Goal: Task Accomplishment & Management: Use online tool/utility

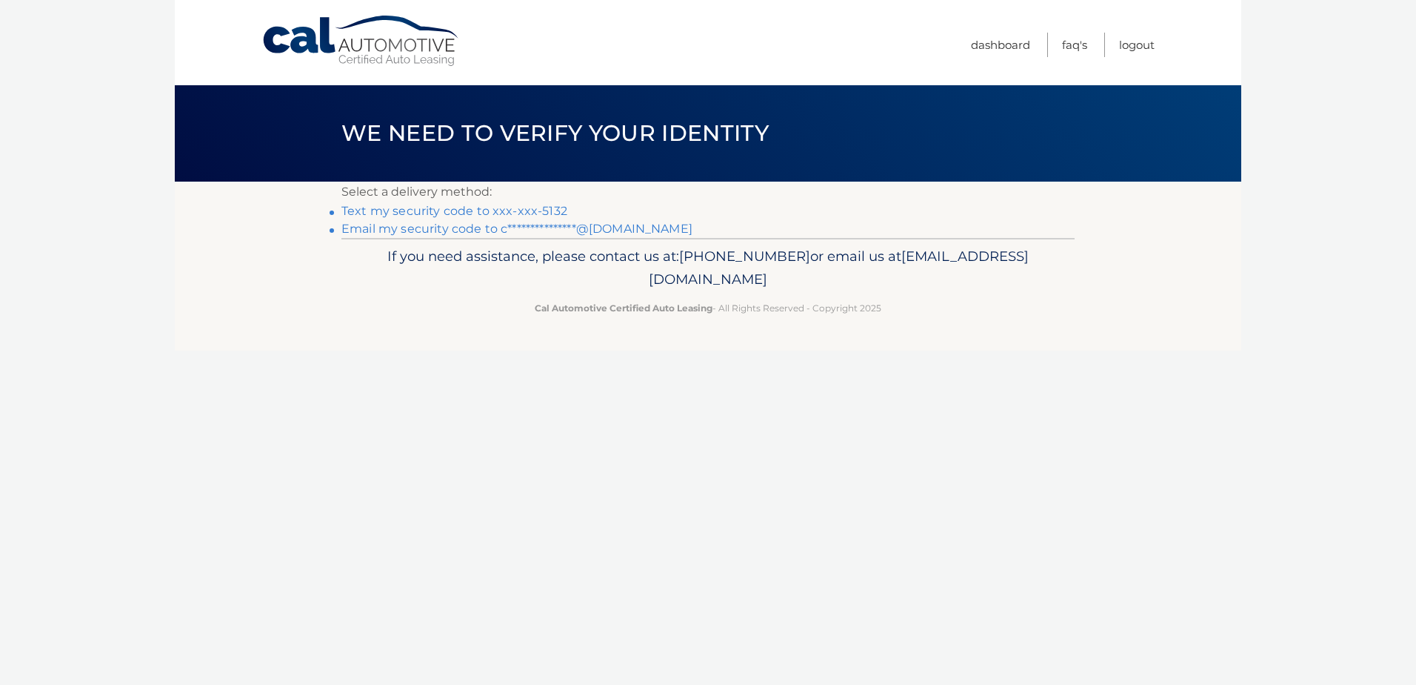
click at [549, 213] on link "Text my security code to xxx-xxx-5132" at bounding box center [455, 211] width 226 height 14
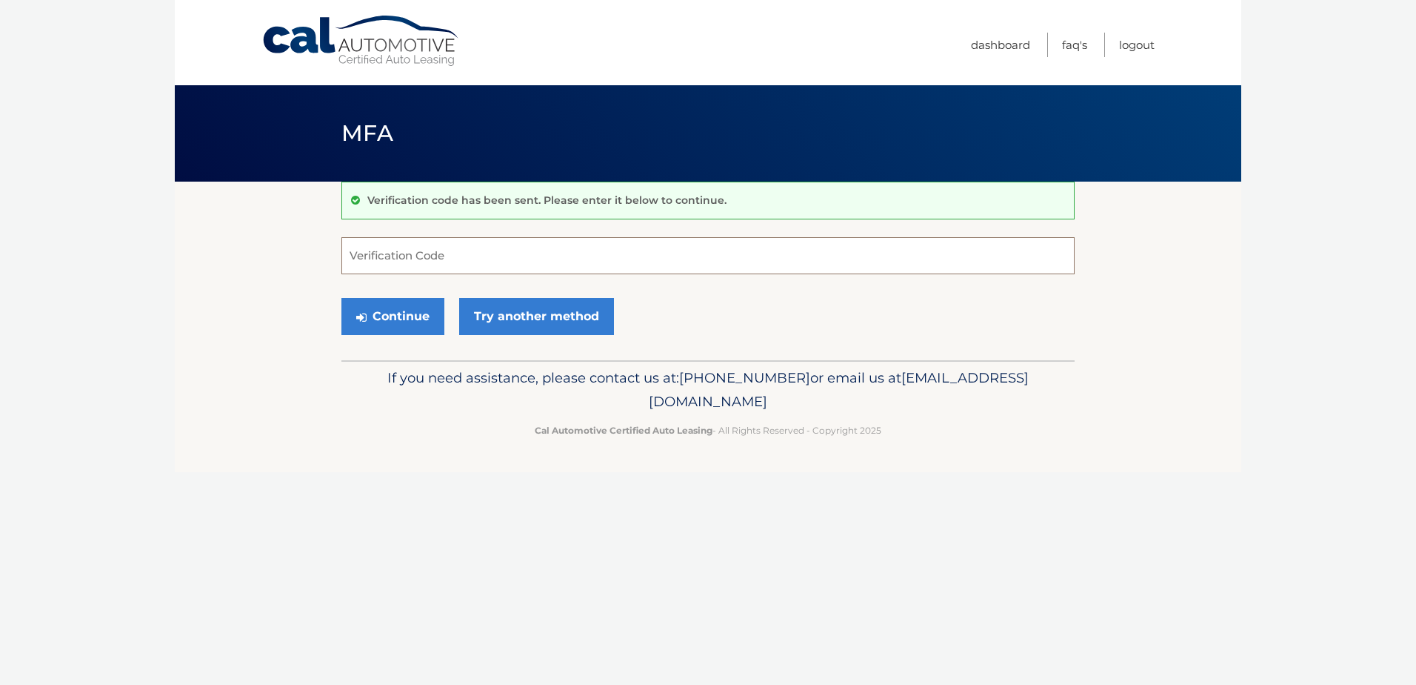
click at [479, 247] on input "Verification Code" at bounding box center [708, 255] width 733 height 37
type input "354561"
click at [422, 311] on button "Continue" at bounding box center [393, 316] width 103 height 37
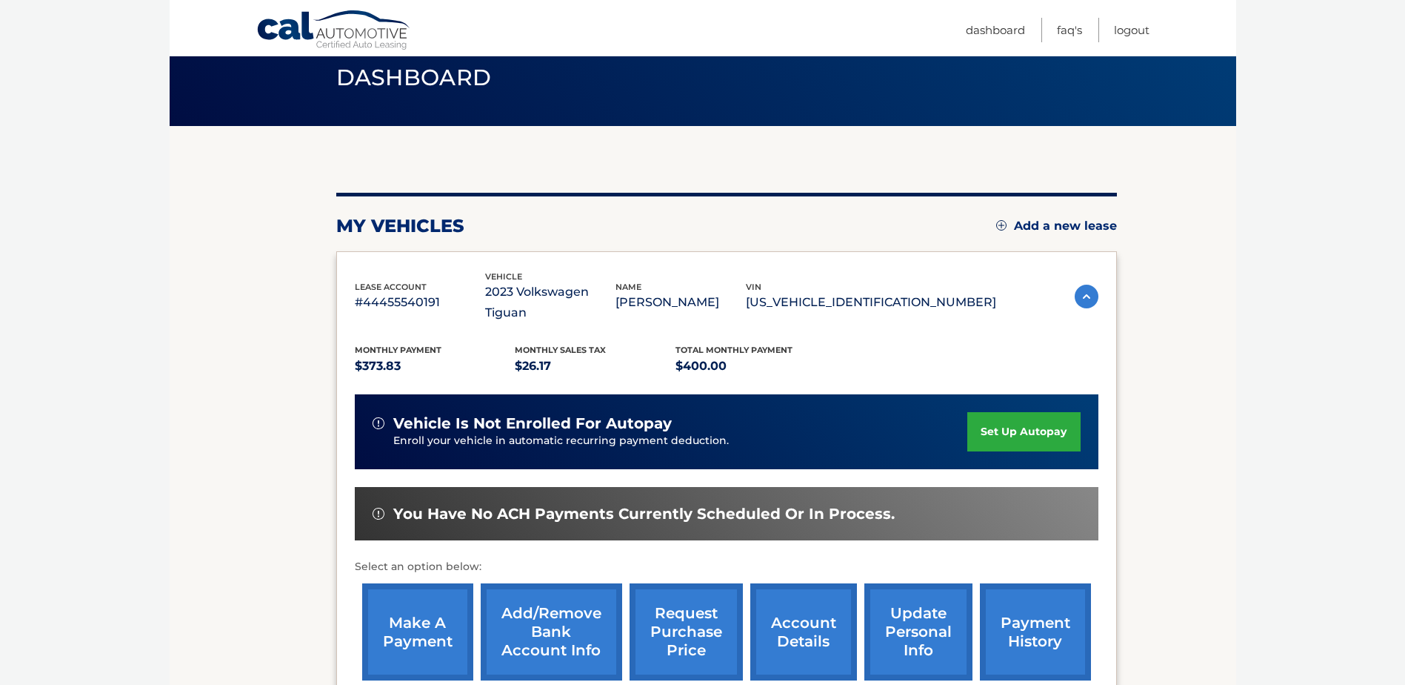
scroll to position [148, 0]
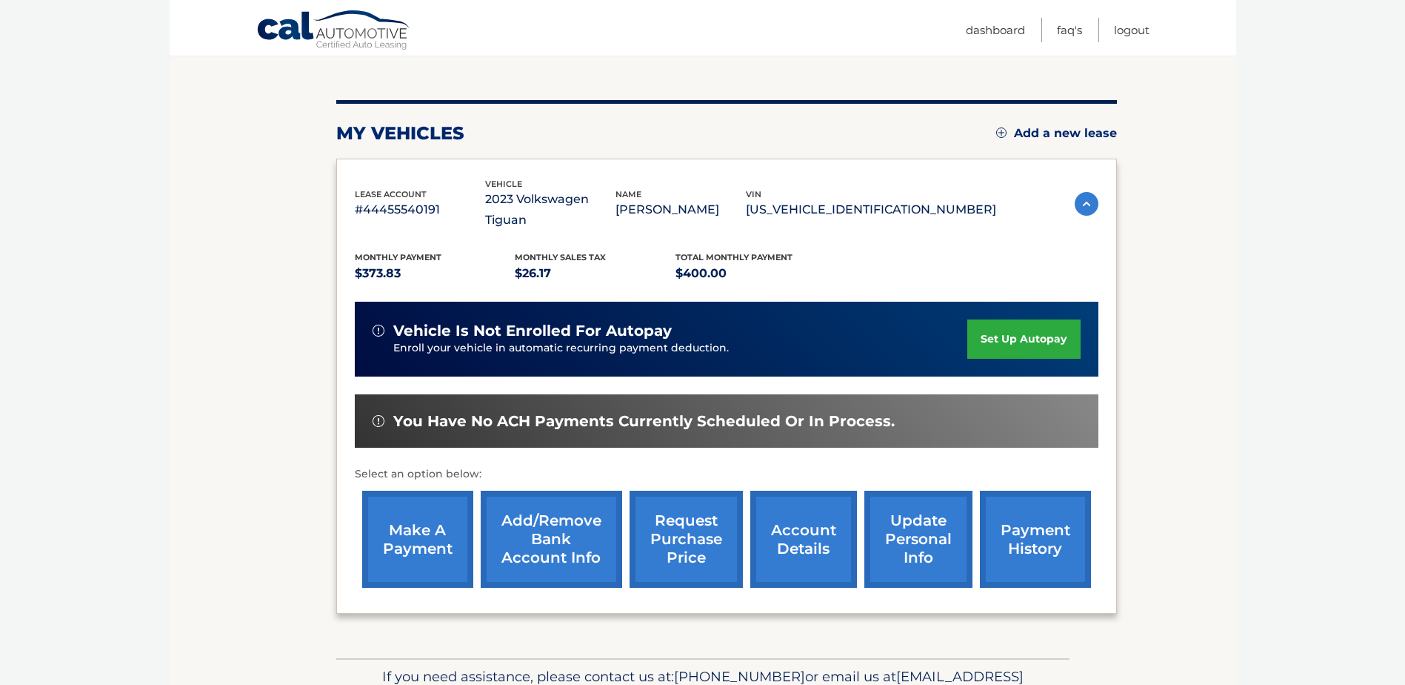
click at [437, 530] on link "make a payment" at bounding box center [417, 538] width 111 height 97
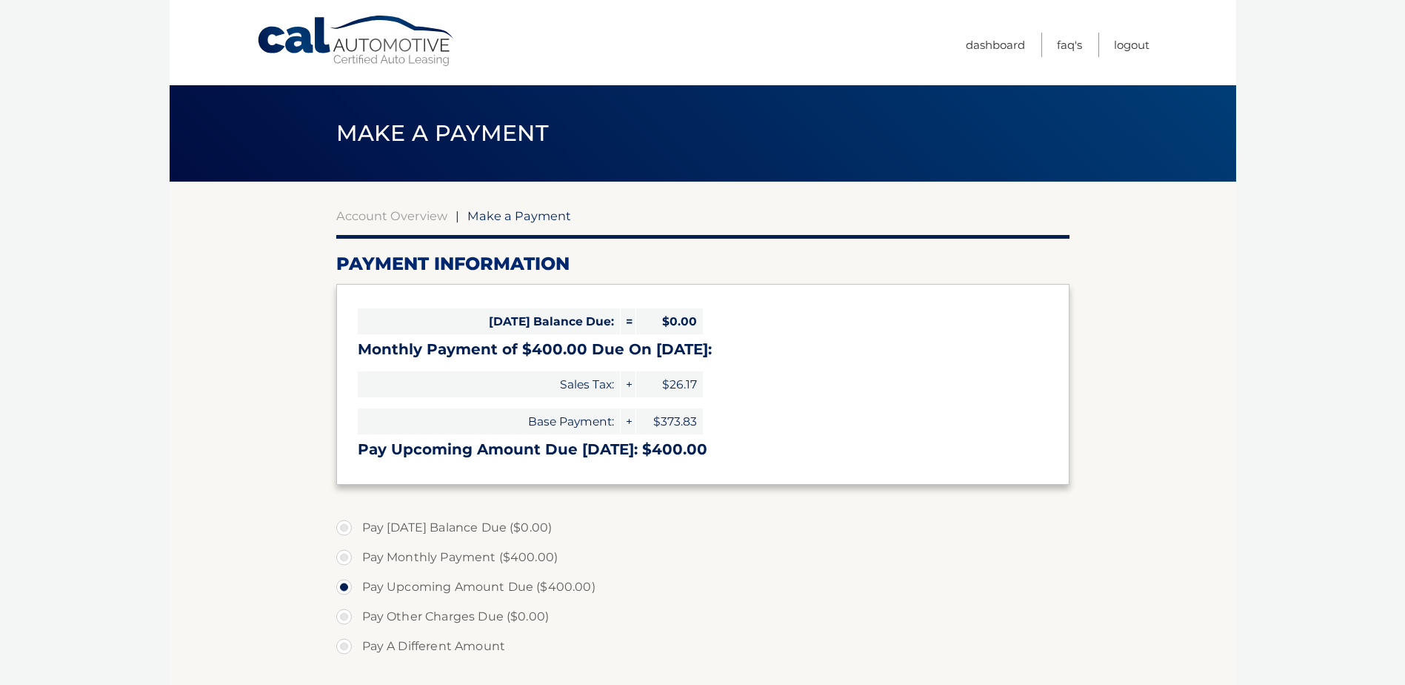
select select "OGJhNjAwYzctZDRhZS00ZWM3LWI1NTEtNjlhMTFmZTA1OGJl"
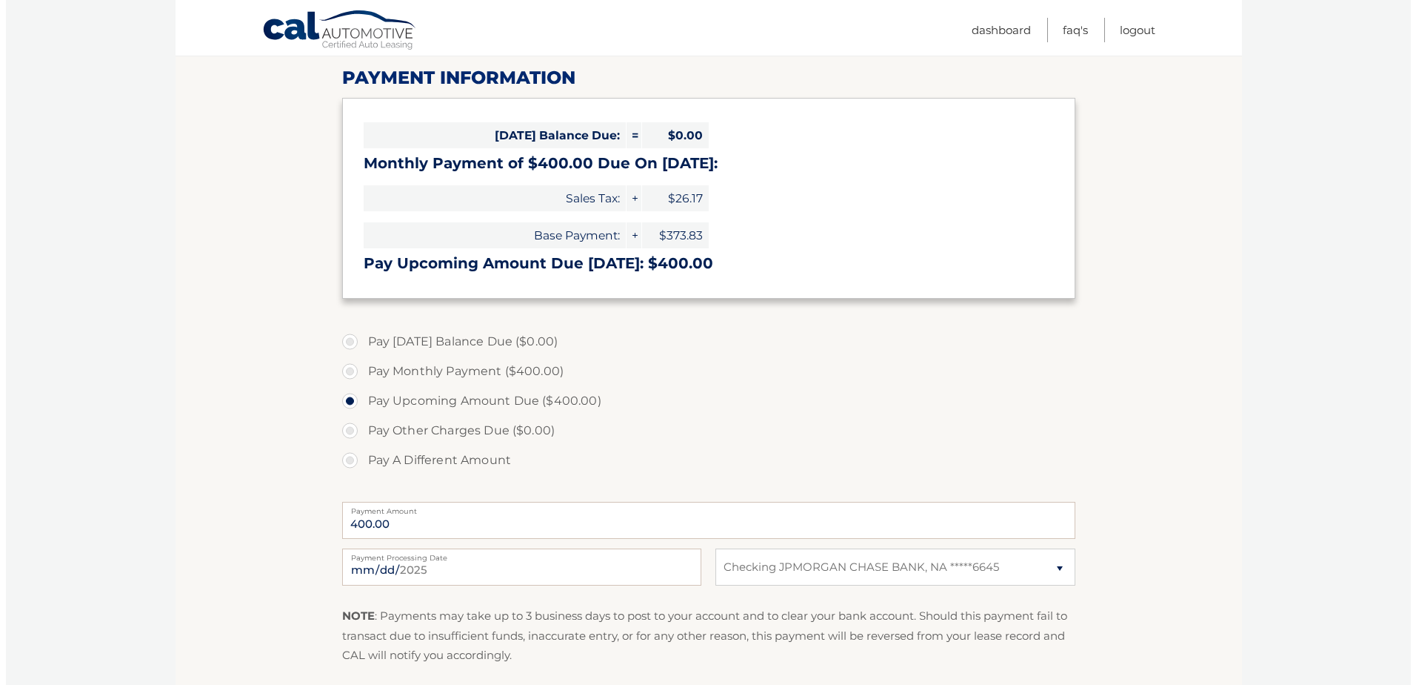
scroll to position [222, 0]
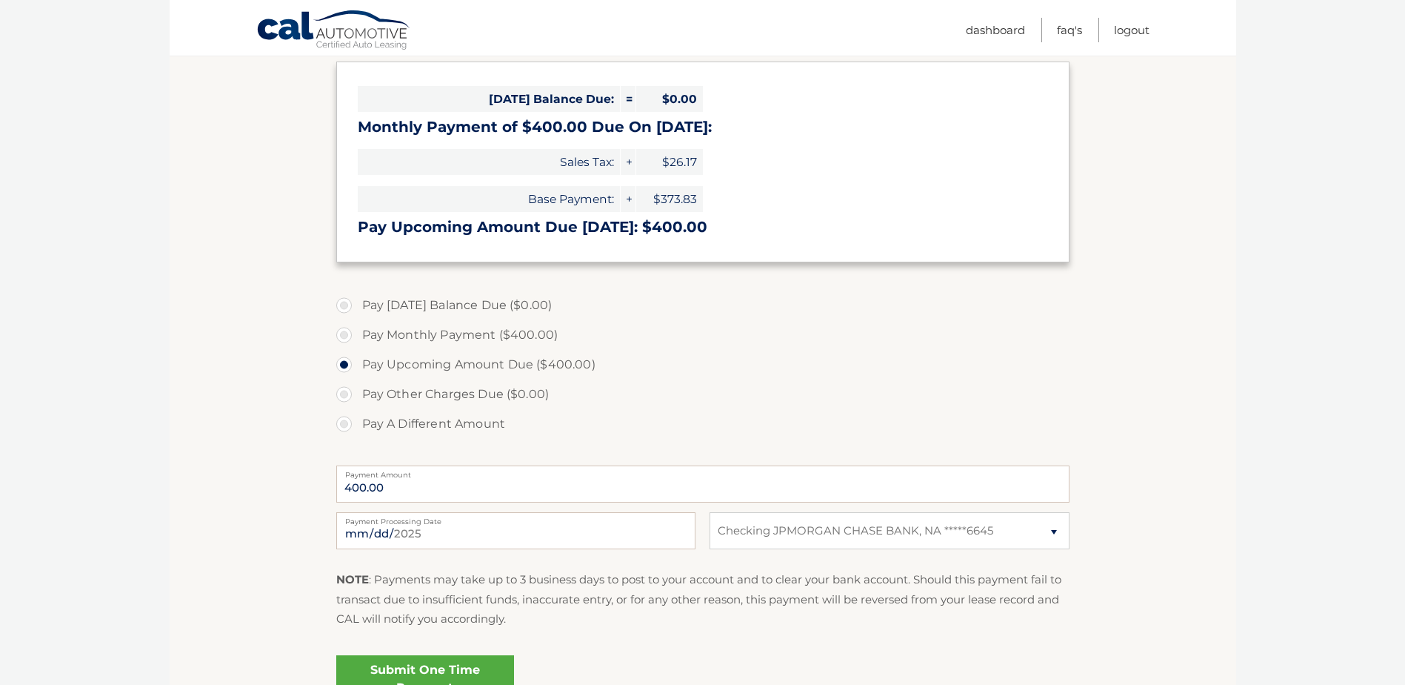
click at [476, 660] on link "Submit One Time Payment" at bounding box center [425, 678] width 178 height 47
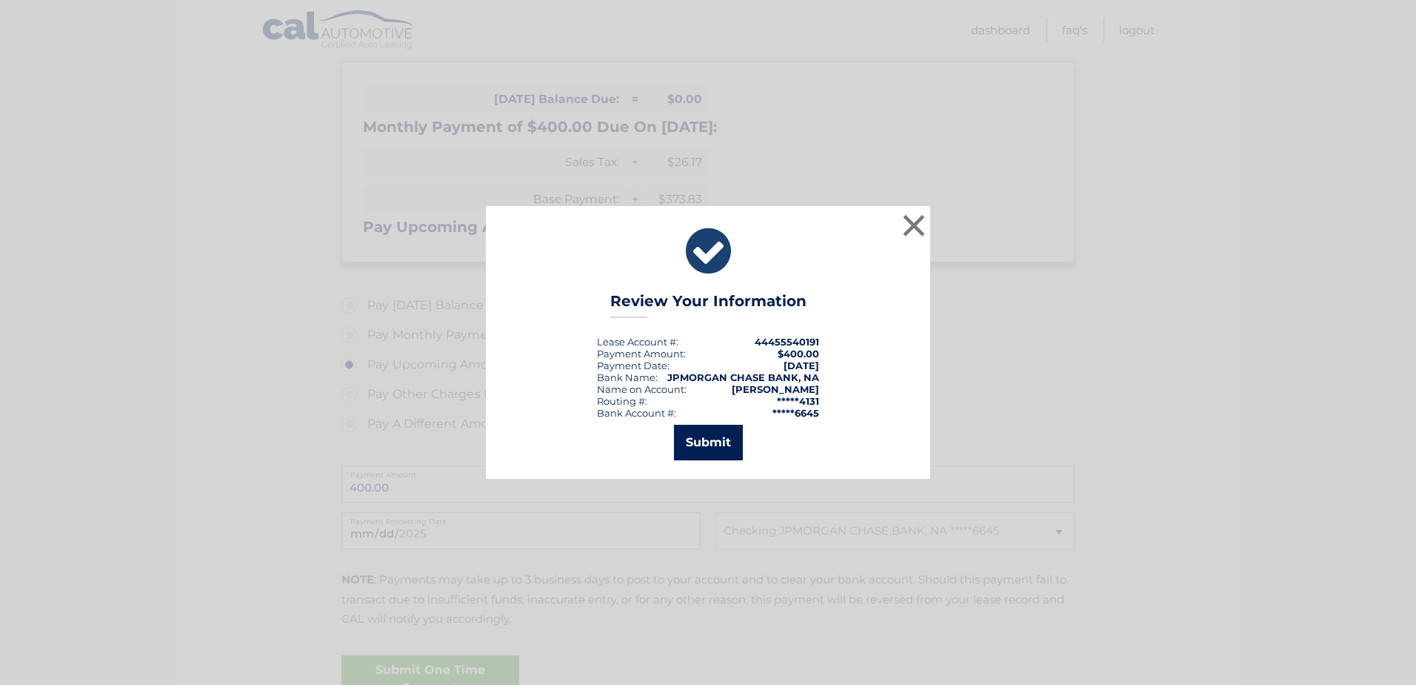
click at [711, 440] on button "Submit" at bounding box center [708, 442] width 69 height 36
